Goal: Transaction & Acquisition: Book appointment/travel/reservation

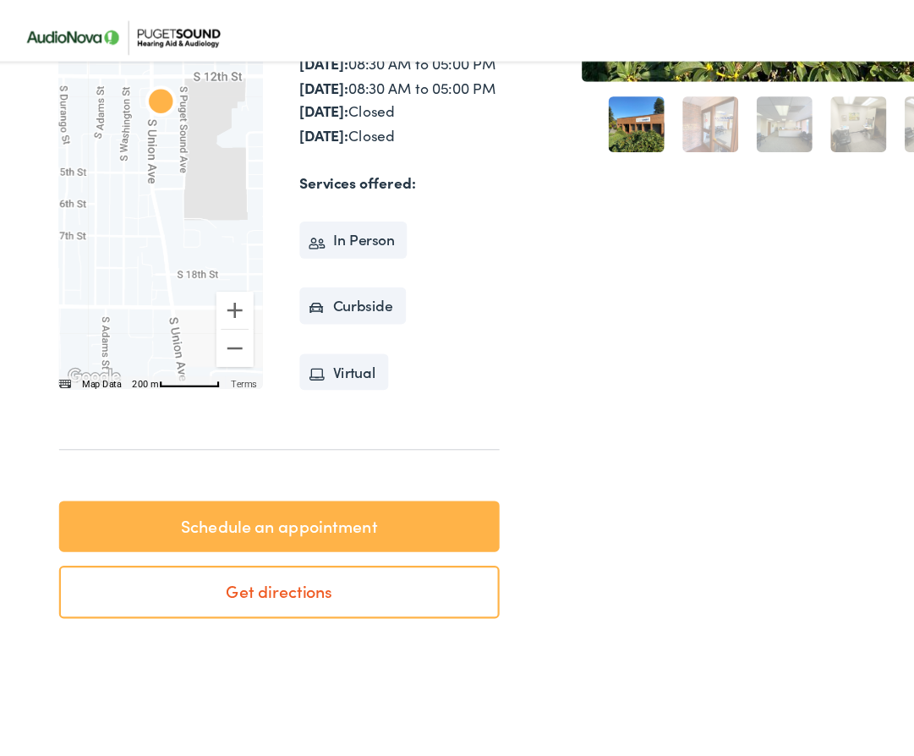
scroll to position [417, 0]
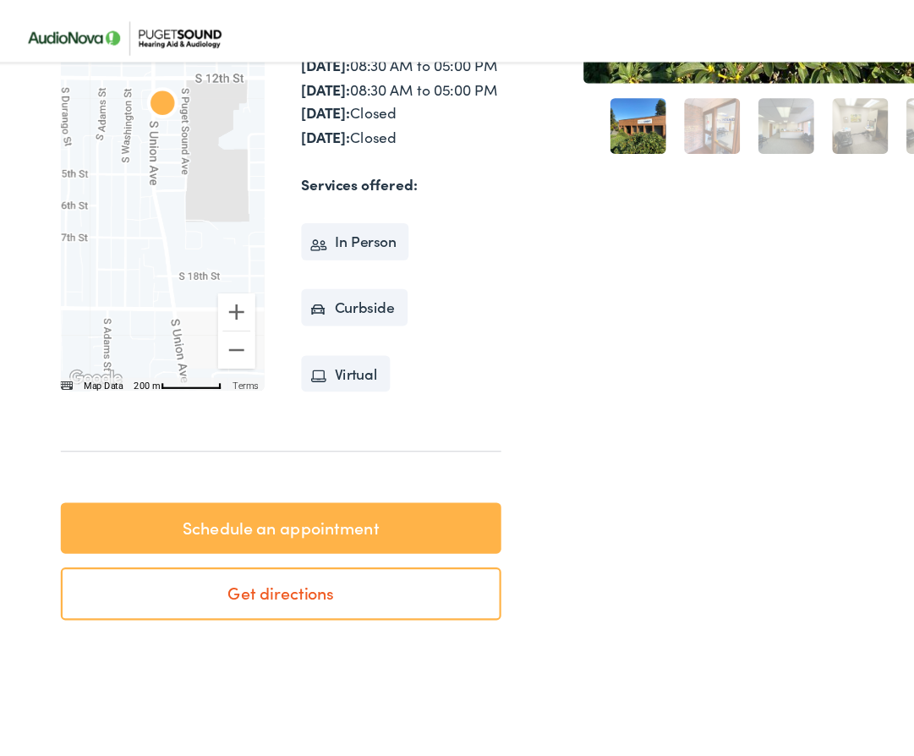
click at [233, 522] on link "Schedule an appointment" at bounding box center [262, 497] width 402 height 47
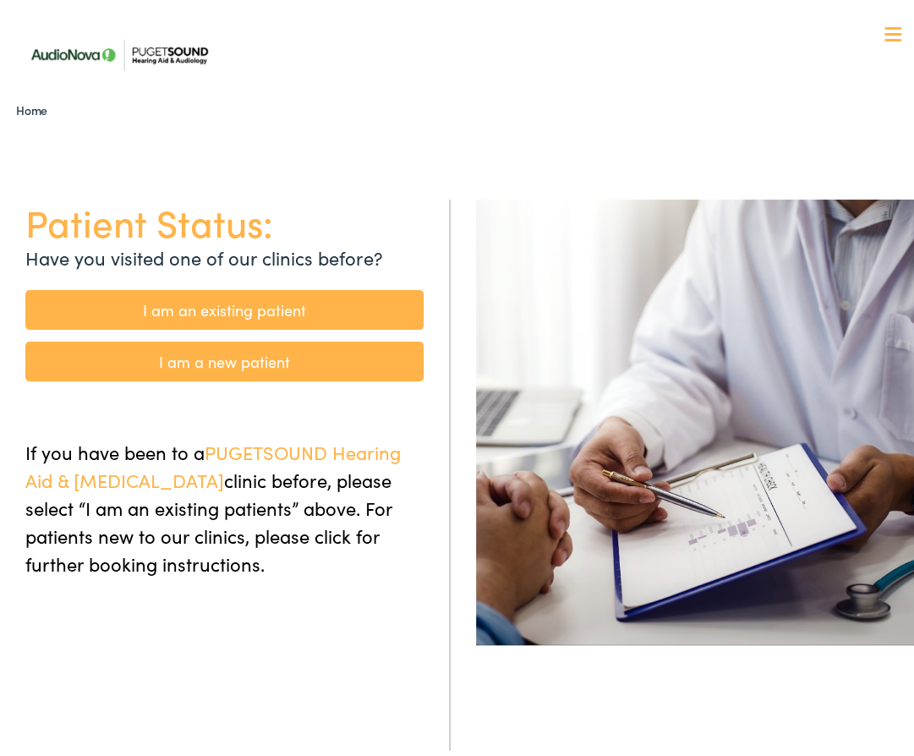
click at [255, 353] on link "I am a new patient" at bounding box center [224, 357] width 398 height 40
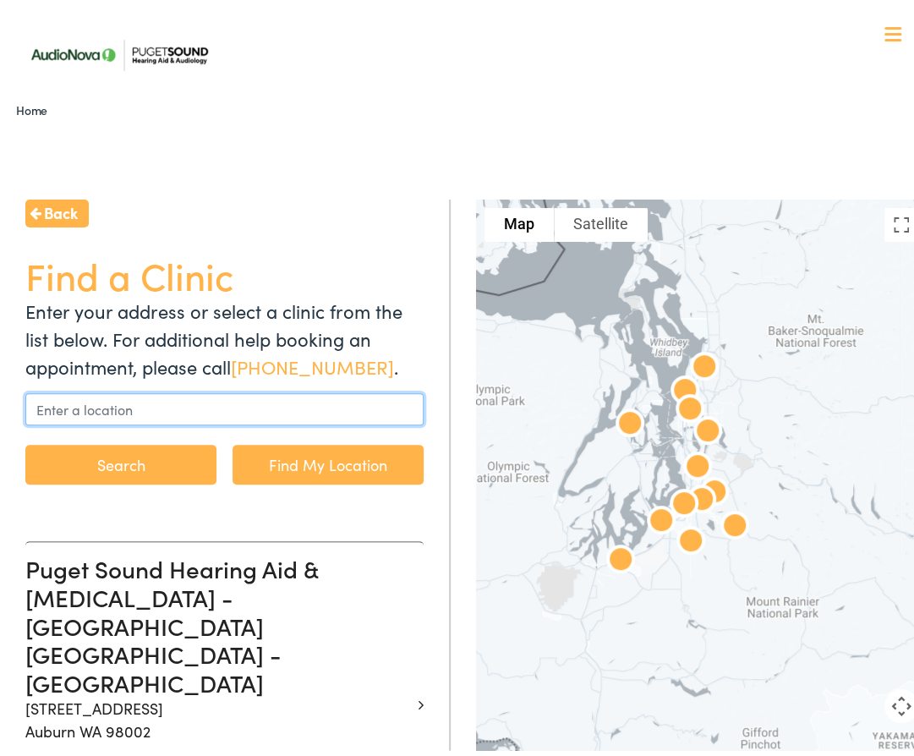
click at [193, 399] on input "text" at bounding box center [224, 404] width 398 height 32
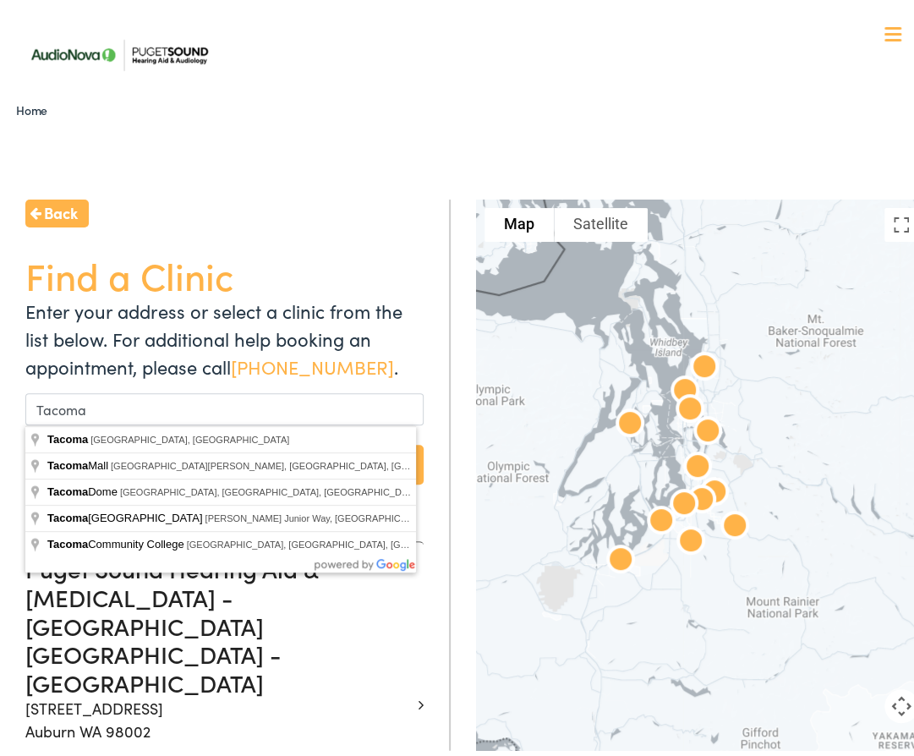
type input "Tacoma, WA, USA"
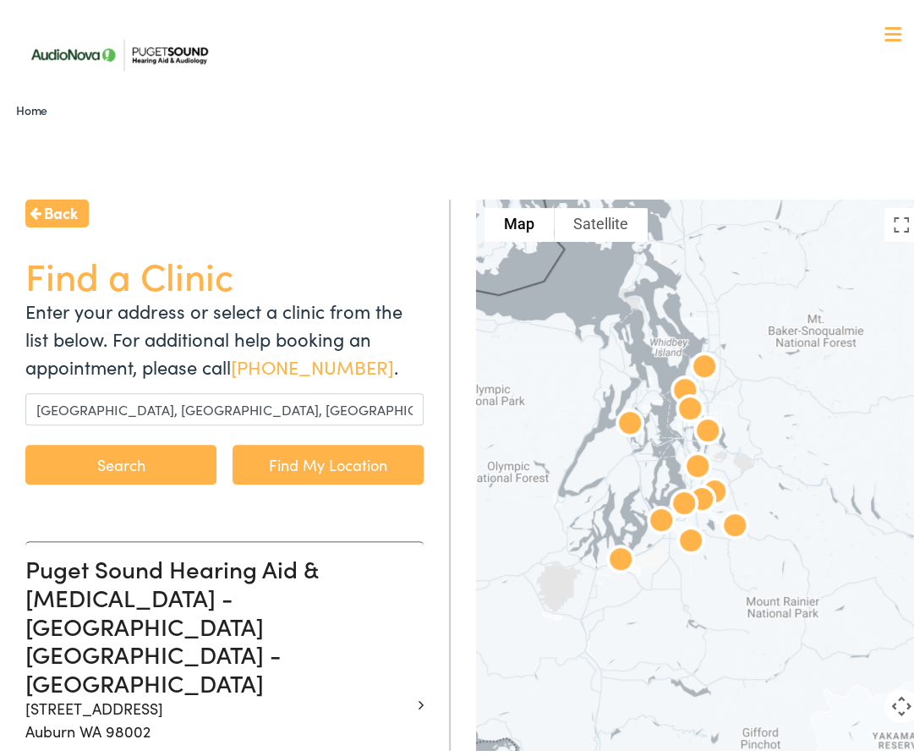
click at [136, 452] on button "Search" at bounding box center [120, 460] width 191 height 40
click at [140, 459] on button "Search" at bounding box center [120, 460] width 191 height 40
click at [71, 41] on img at bounding box center [119, 49] width 200 height 71
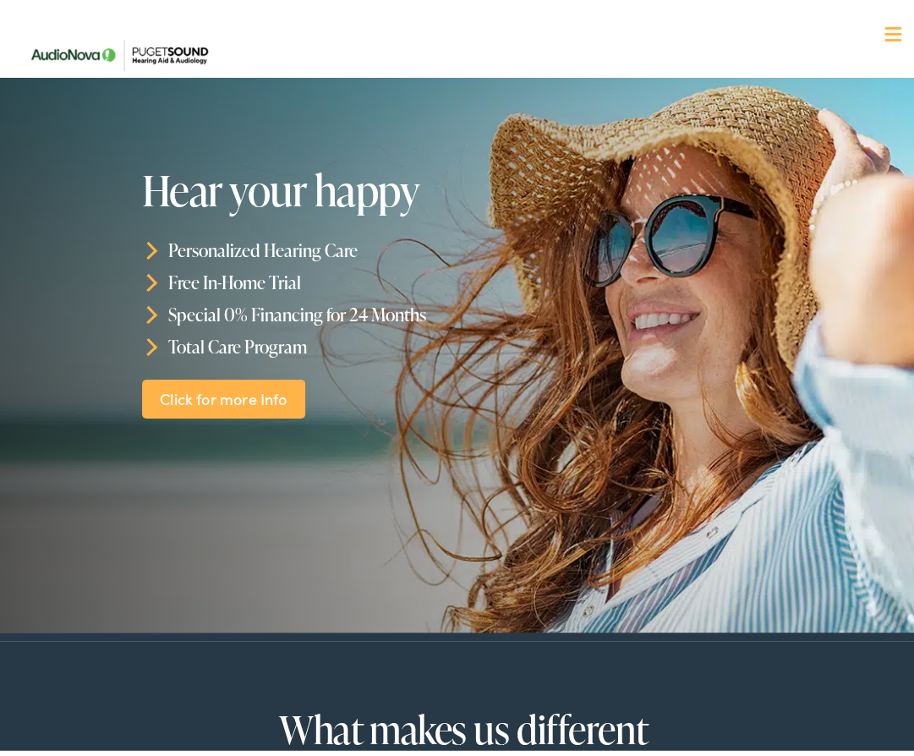
drag, startPoint x: 238, startPoint y: 385, endPoint x: 214, endPoint y: 364, distance: 31.8
click at [214, 364] on div "Hear your happy Personalized Hearing Care Free In-Home Trial Special 0% Financi…" at bounding box center [370, 287] width 457 height 252
click at [211, 391] on link "Click for more Info" at bounding box center [224, 394] width 164 height 40
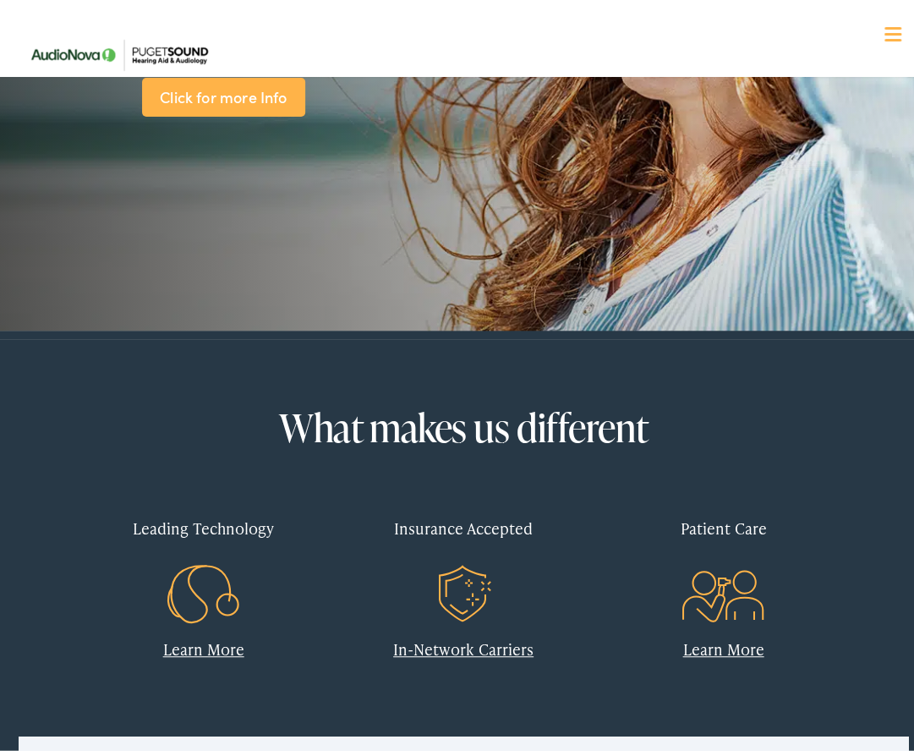
scroll to position [352, 0]
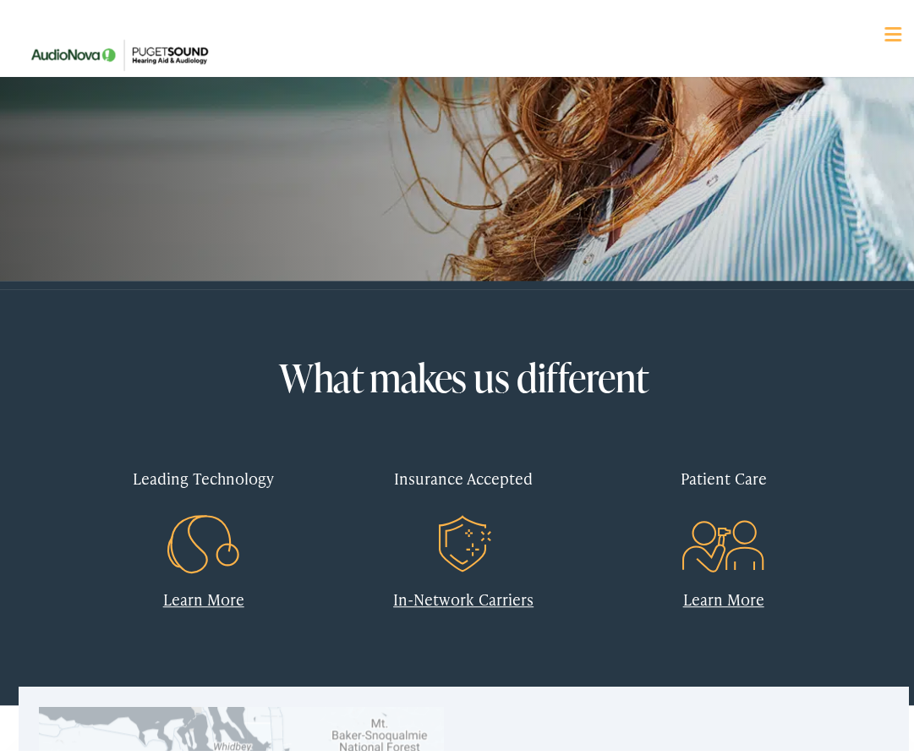
click at [453, 593] on link "In-Network Carriers" at bounding box center [463, 593] width 140 height 21
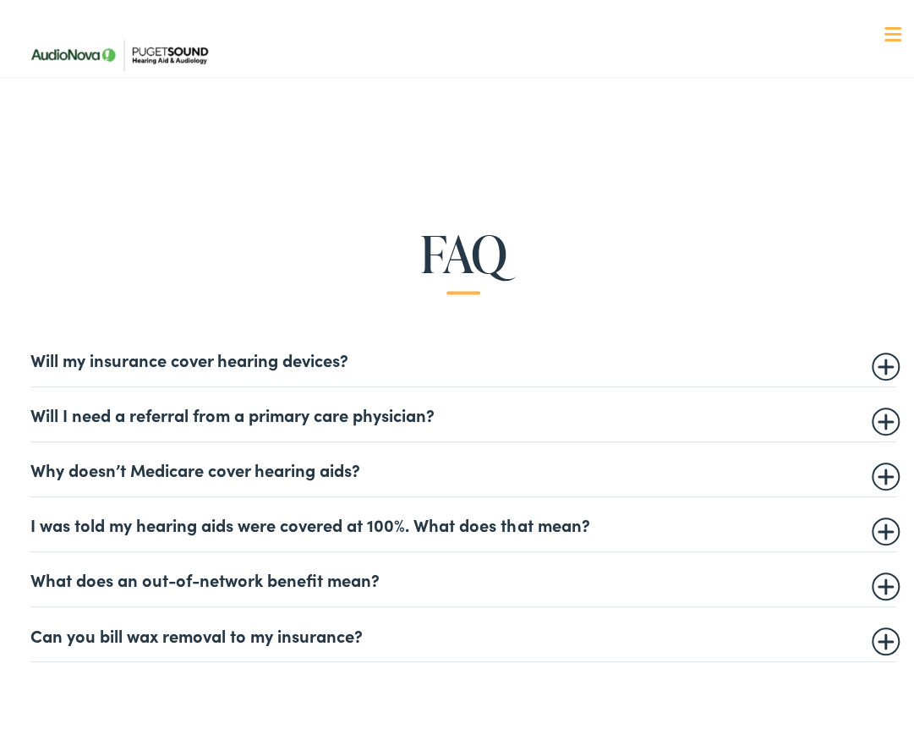
scroll to position [783, 0]
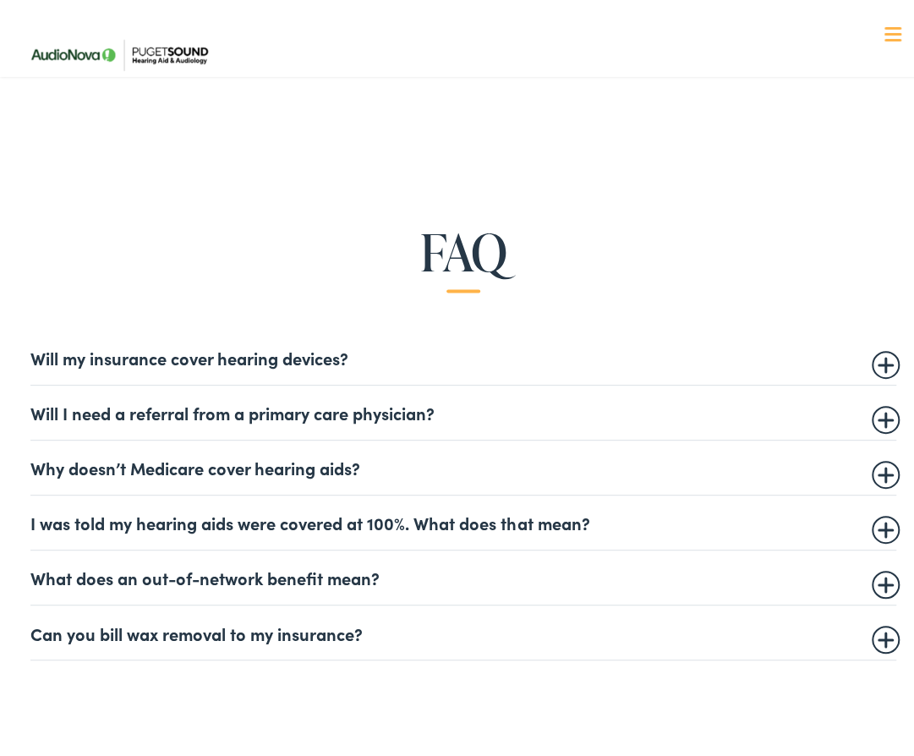
click at [292, 624] on summary "Can you bill wax removal to my insurance?" at bounding box center [462, 627] width 865 height 20
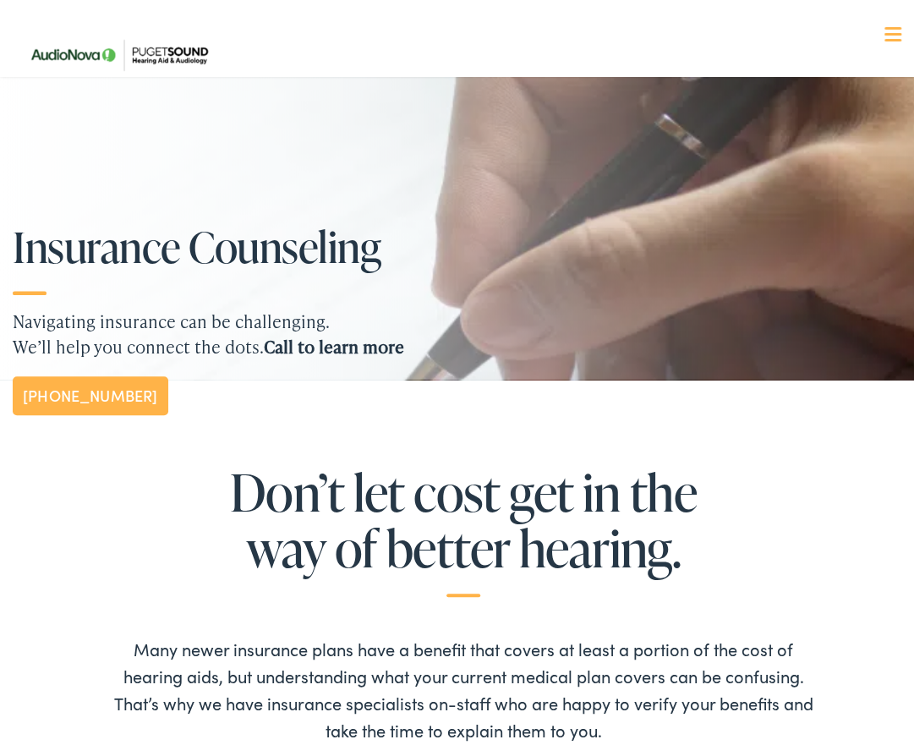
scroll to position [0, 0]
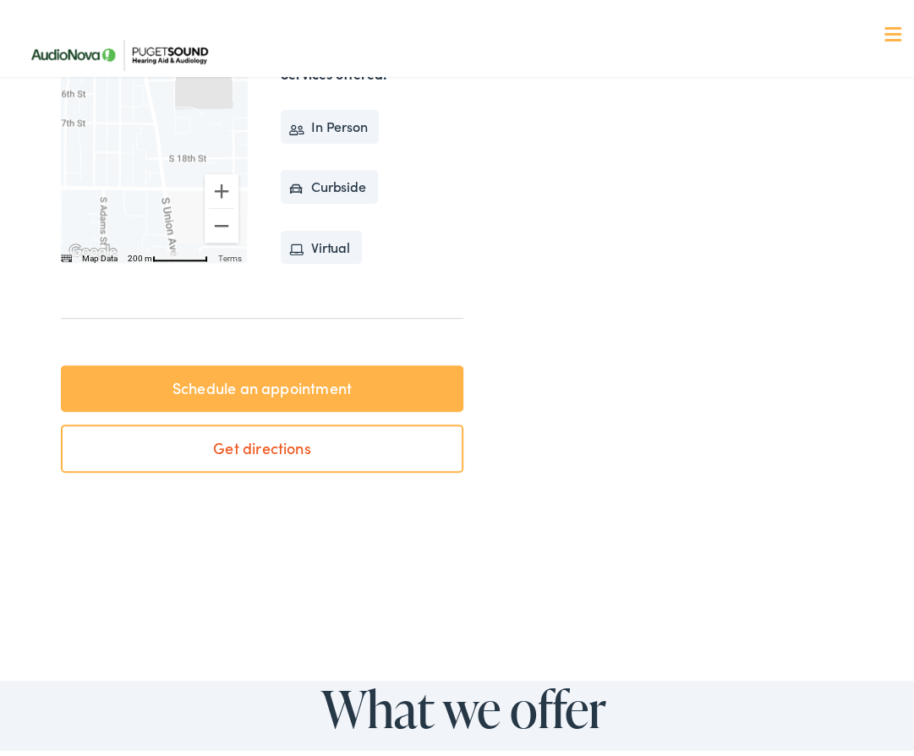
scroll to position [532, 0]
click at [270, 407] on link "Schedule an appointment" at bounding box center [262, 382] width 402 height 47
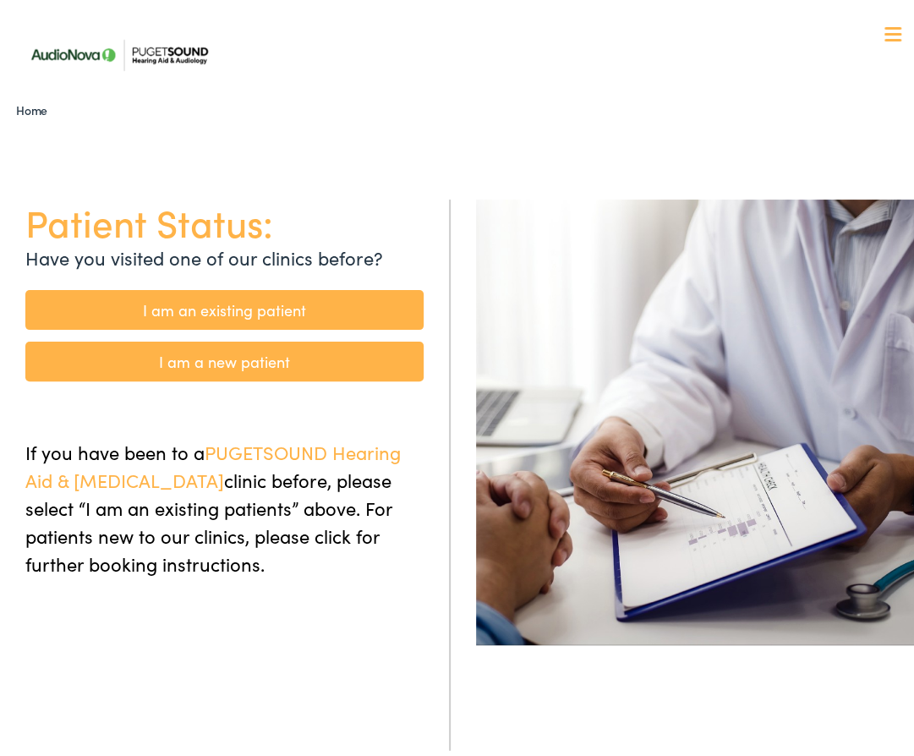
click at [252, 358] on link "I am a new patient" at bounding box center [224, 357] width 398 height 40
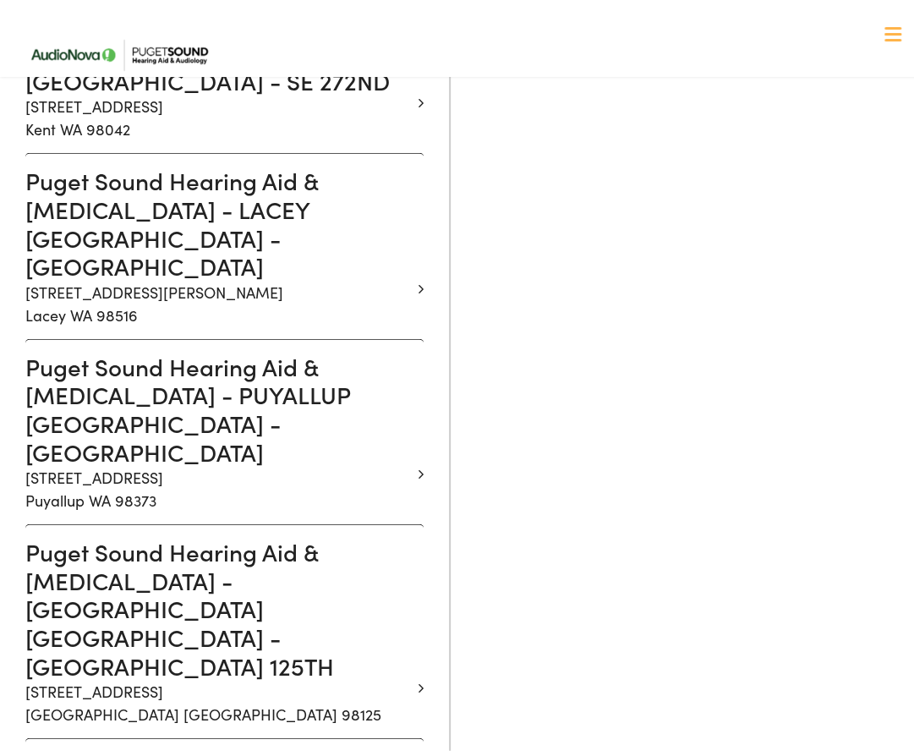
scroll to position [1659, 0]
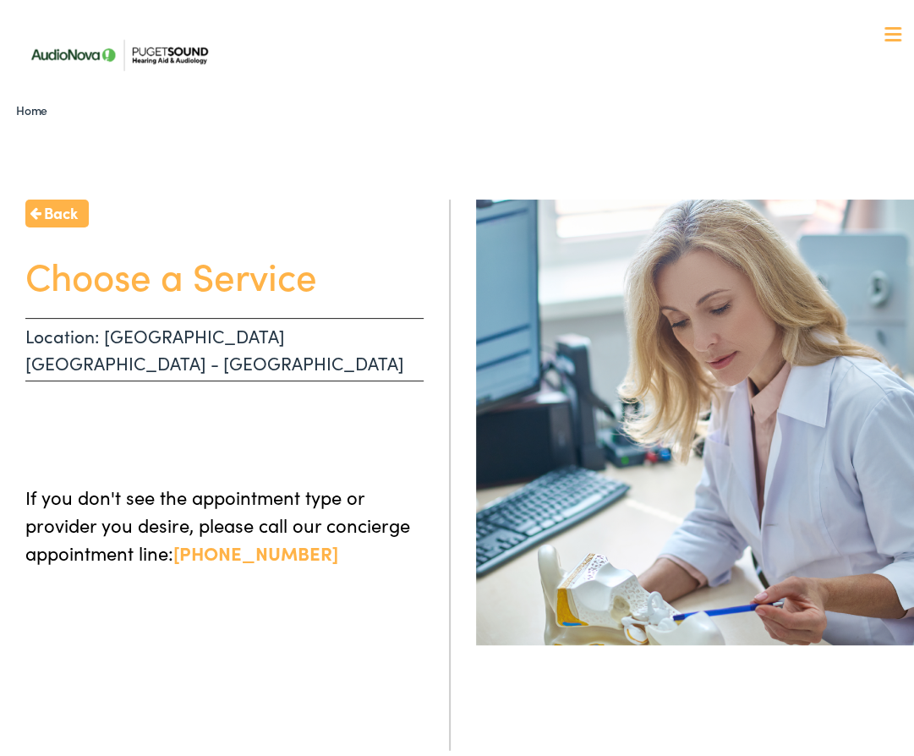
click at [166, 278] on h1 "Choose a Service" at bounding box center [224, 270] width 398 height 45
click at [204, 337] on p "Location: TACOMA WA - SOUTH UNION" at bounding box center [224, 344] width 398 height 63
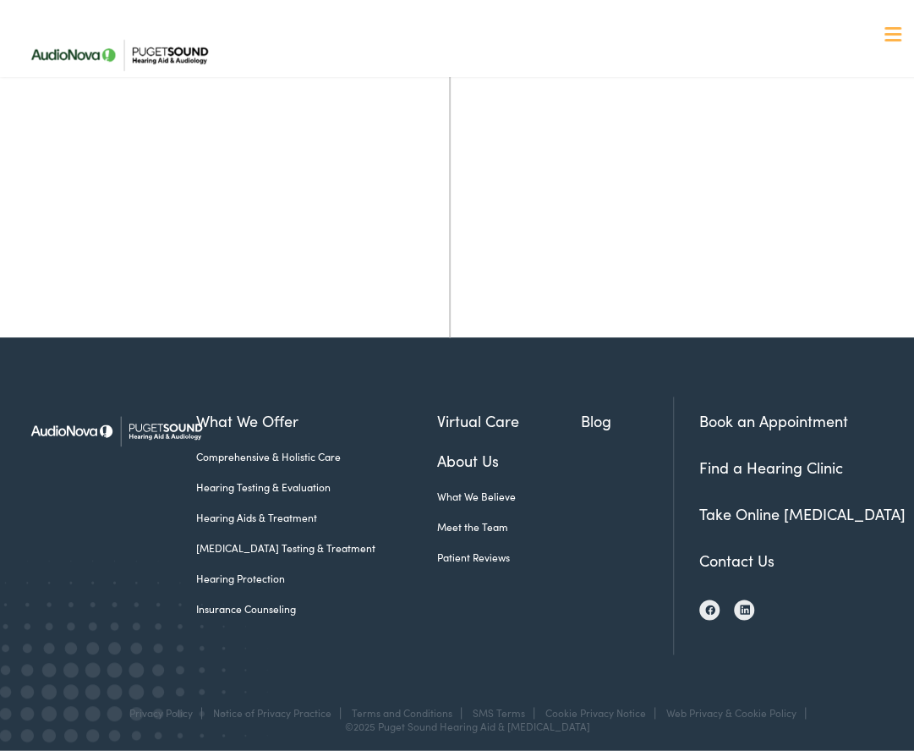
scroll to position [619, 0]
click at [725, 407] on link "Book an Appointment" at bounding box center [773, 414] width 149 height 21
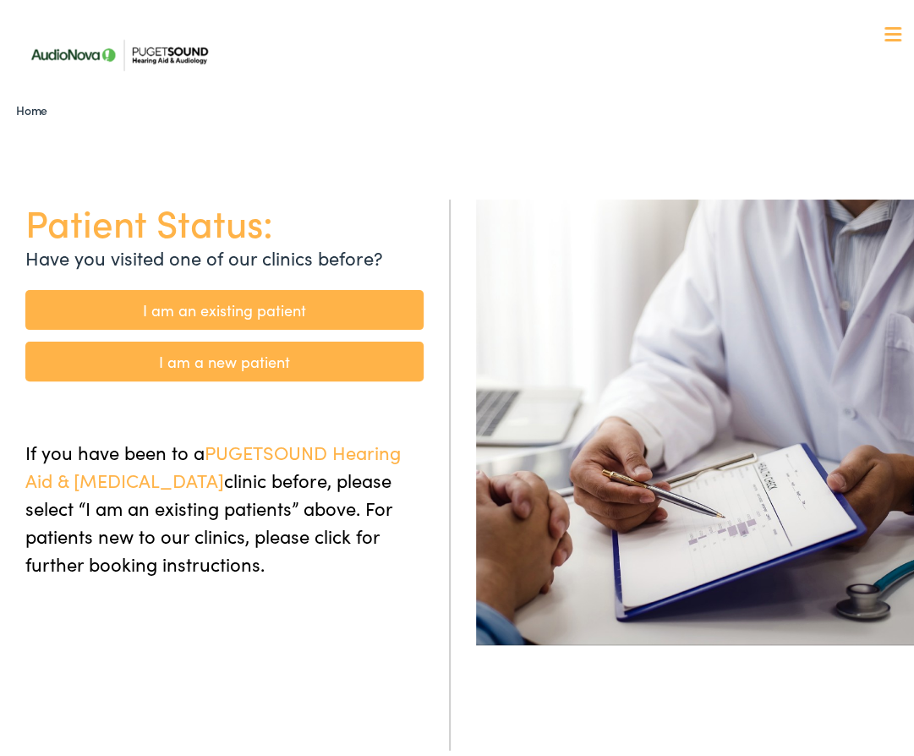
click at [230, 354] on link "I am a new patient" at bounding box center [224, 357] width 398 height 40
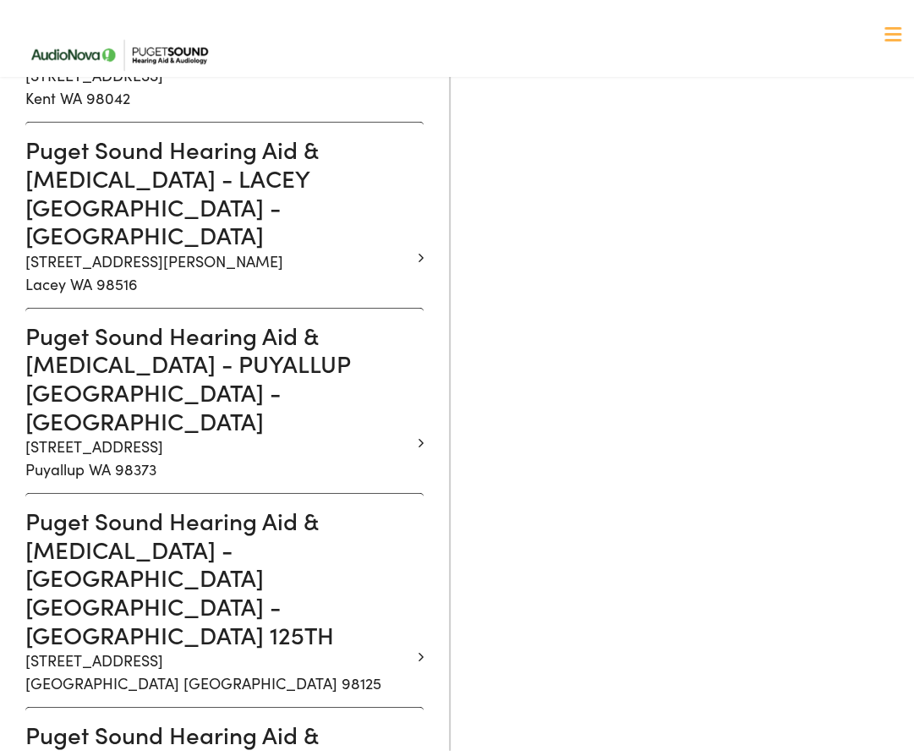
scroll to position [1693, 0]
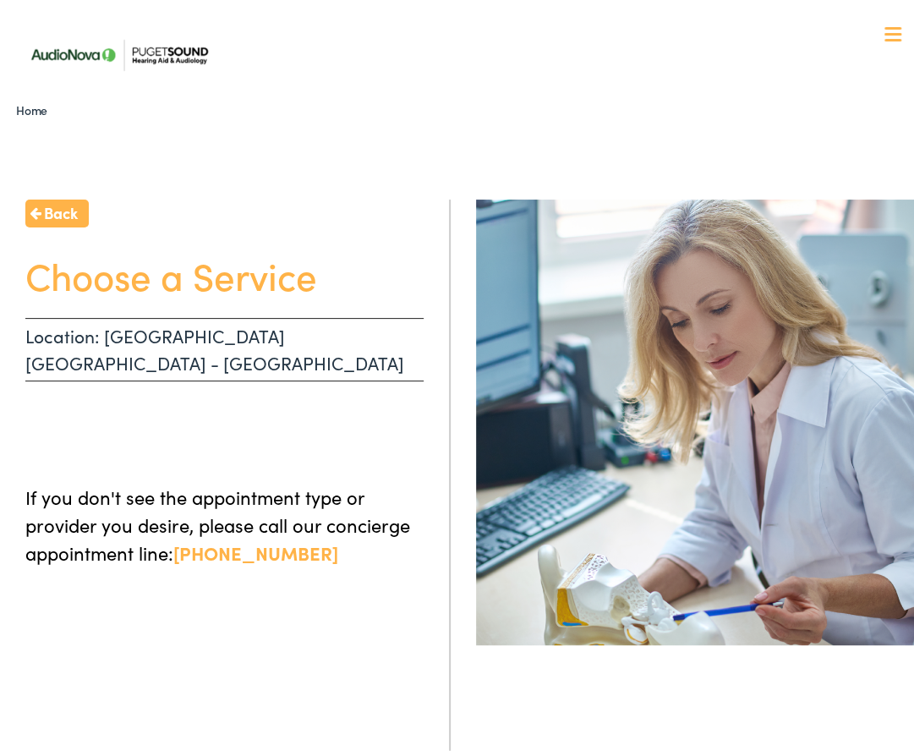
click at [122, 273] on h1 "Choose a Service" at bounding box center [224, 270] width 398 height 45
click at [61, 200] on span "Back" at bounding box center [61, 207] width 34 height 23
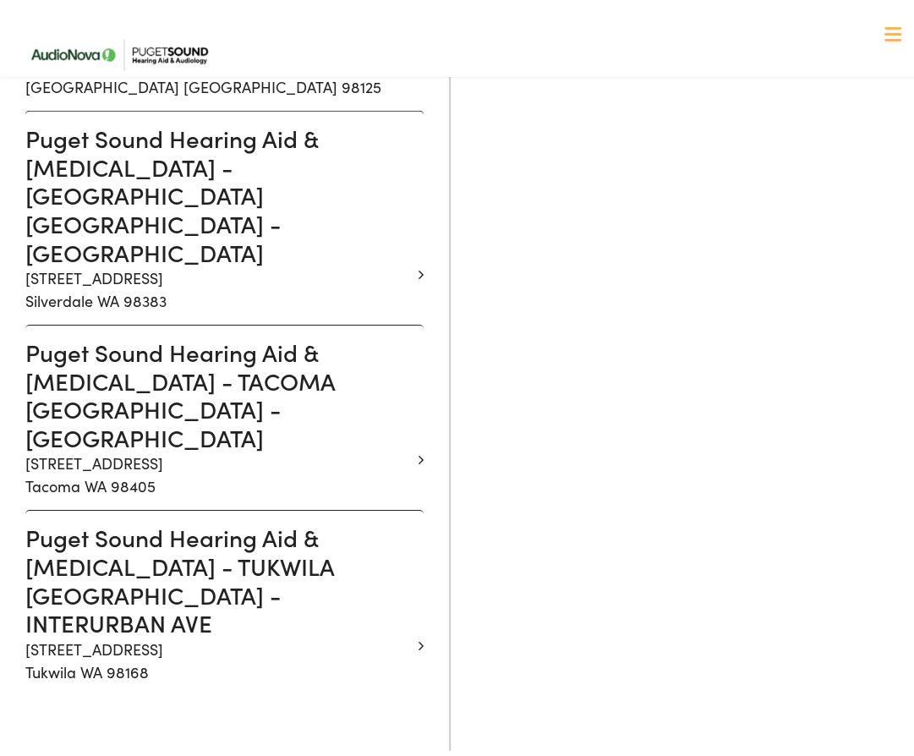
scroll to position [2286, 0]
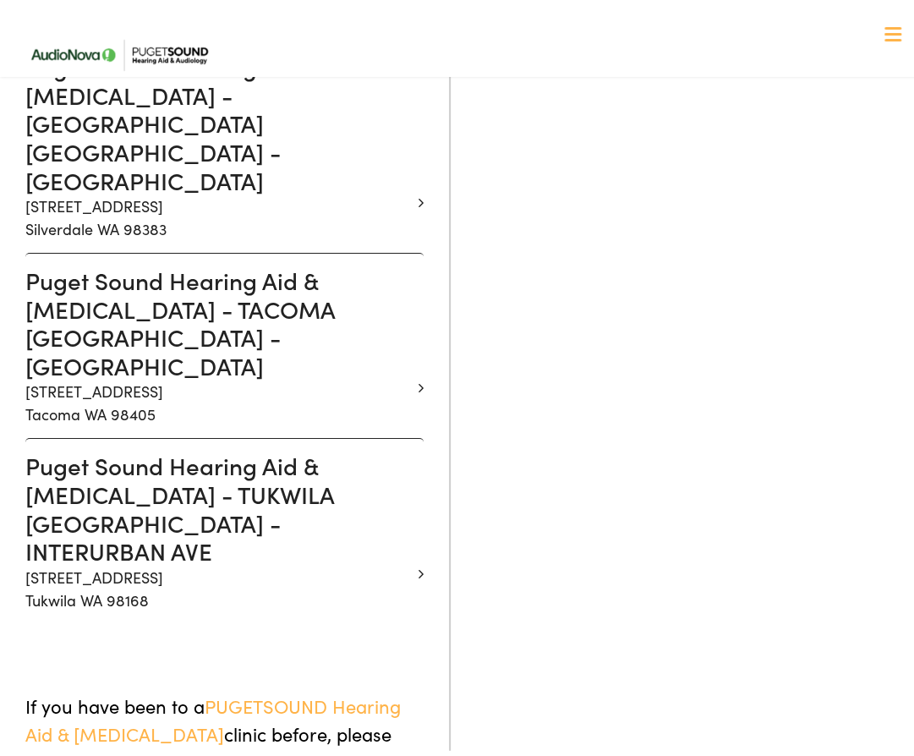
scroll to position [2394, 0]
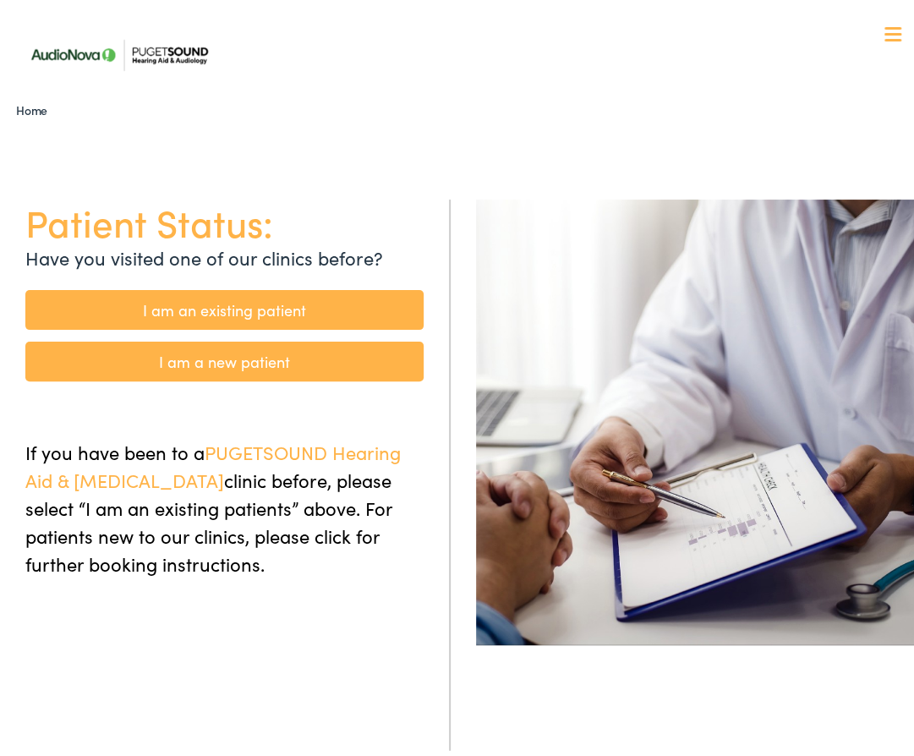
click at [238, 353] on link "I am a new patient" at bounding box center [224, 357] width 398 height 40
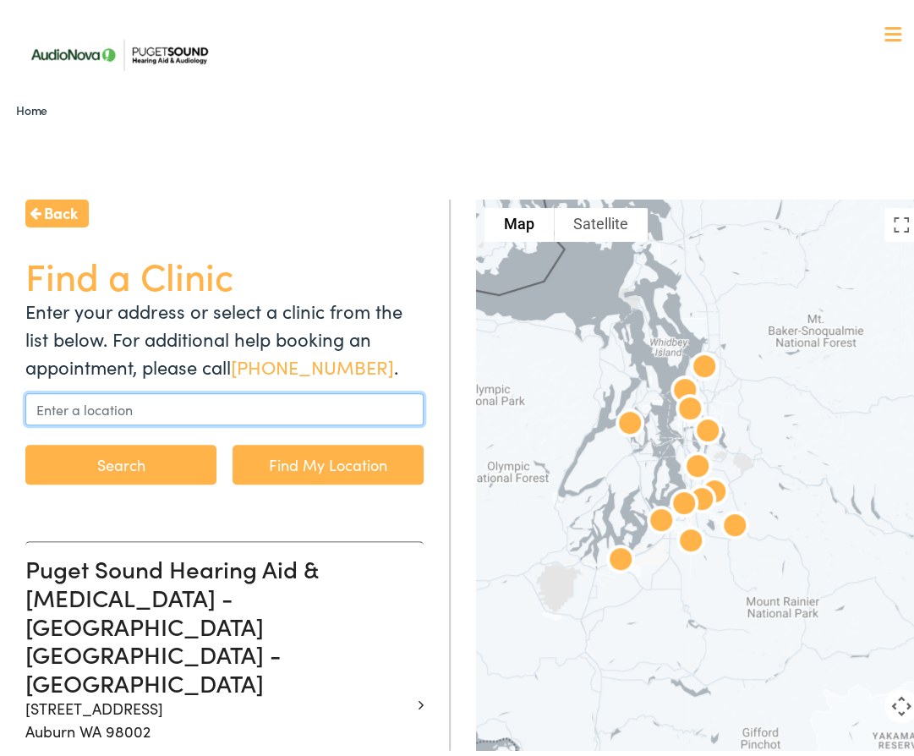
click at [150, 399] on input "text" at bounding box center [224, 404] width 398 height 32
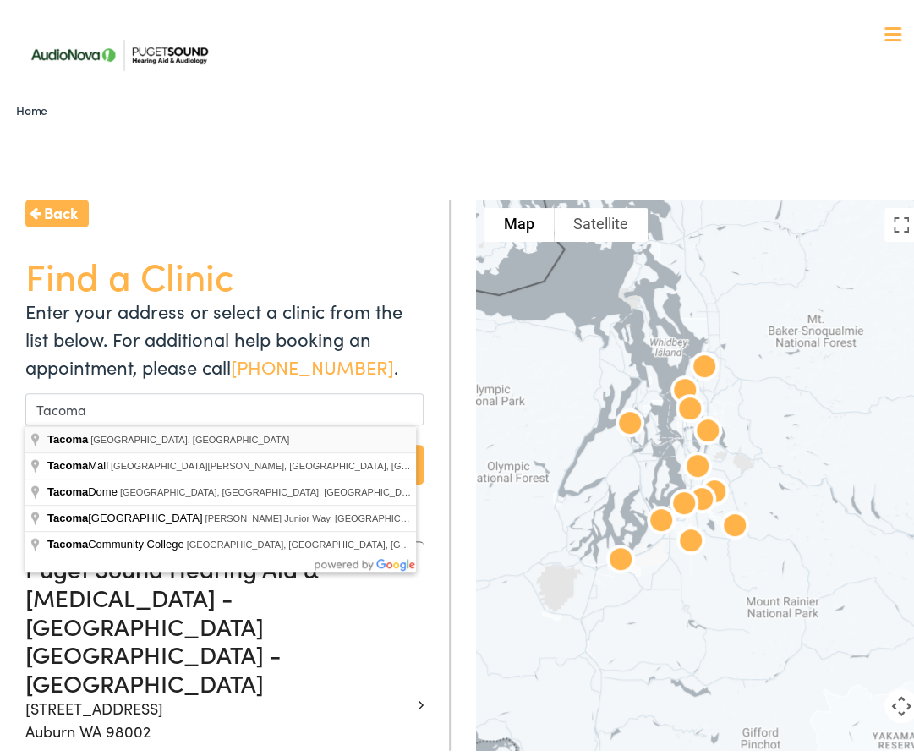
type input "Tacoma, WA, USA"
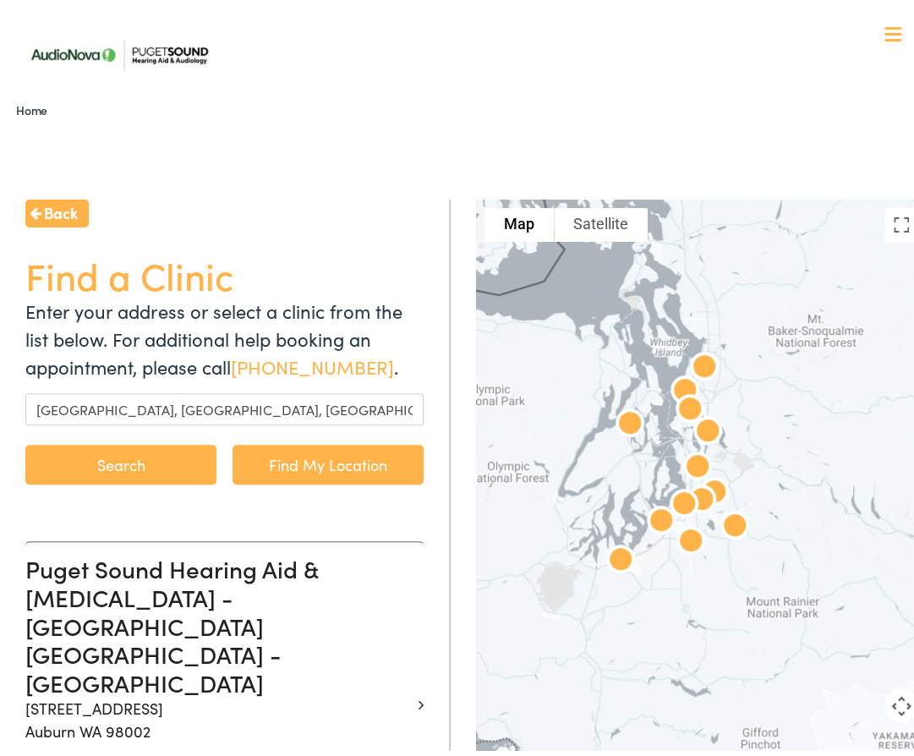
click at [118, 456] on button "Search" at bounding box center [120, 460] width 191 height 40
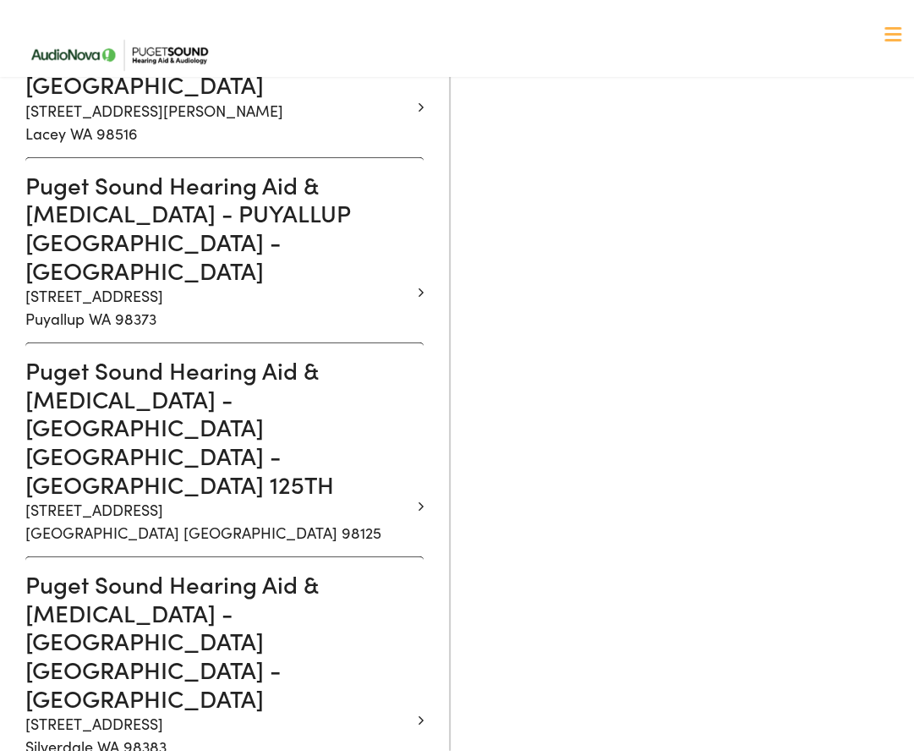
scroll to position [1841, 0]
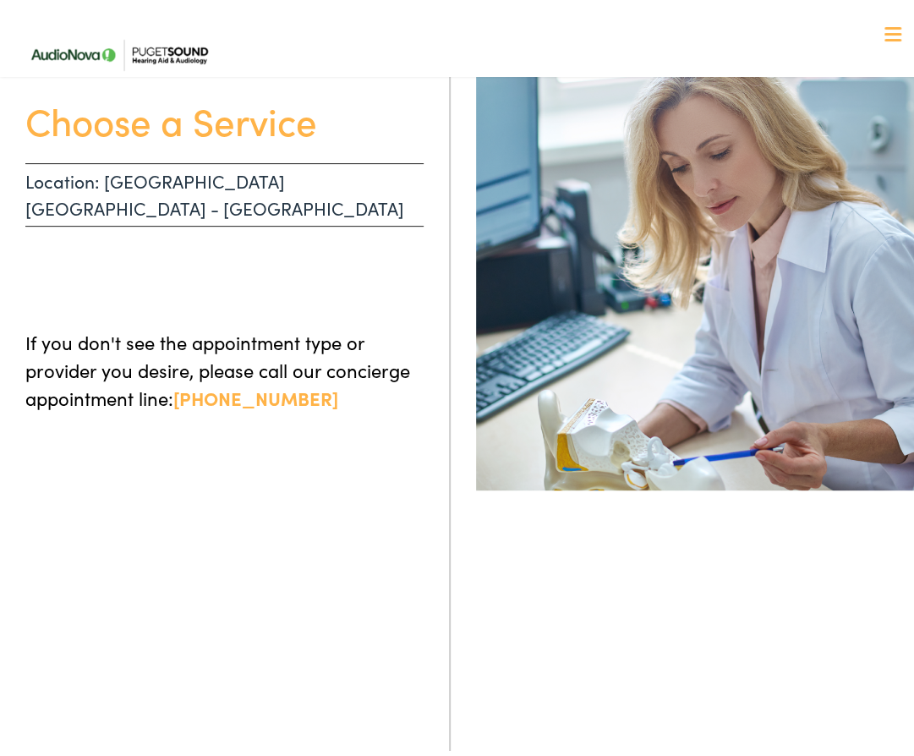
scroll to position [158, 0]
